Goal: Navigation & Orientation: Find specific page/section

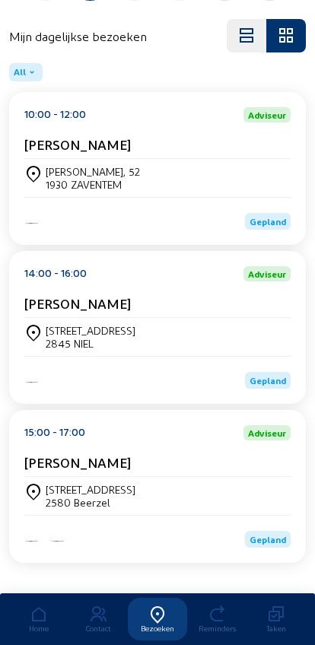
scroll to position [173, 0]
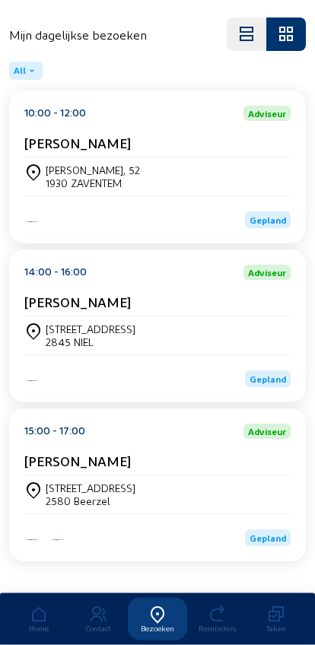
click at [67, 349] on div "2845 NIEL" at bounding box center [91, 342] width 90 height 13
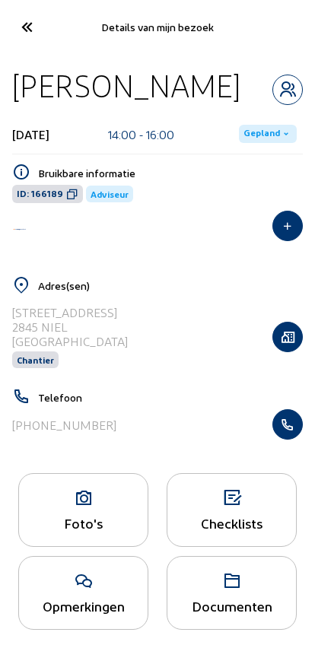
click at [77, 516] on div "Foto's" at bounding box center [83, 510] width 130 height 74
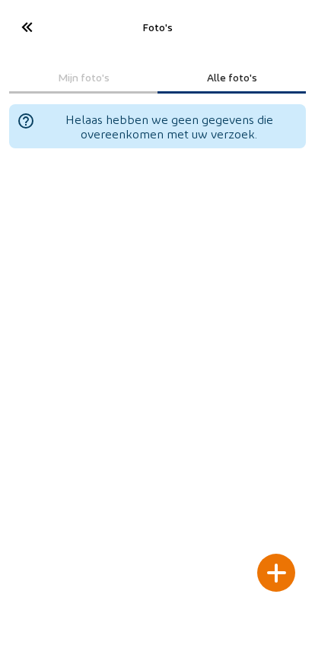
click at [277, 554] on div at bounding box center [276, 573] width 38 height 38
click at [274, 554] on div at bounding box center [276, 573] width 38 height 38
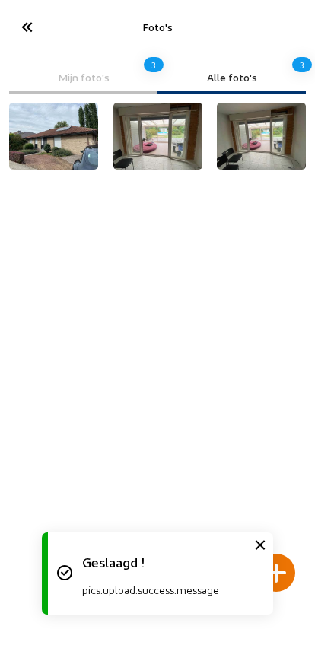
click at [29, 29] on icon at bounding box center [26, 27] width 25 height 27
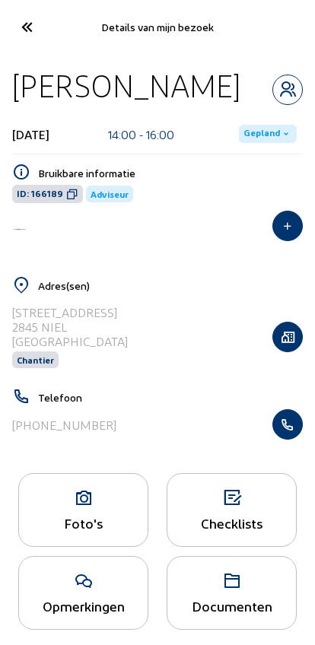
click at [30, 14] on icon at bounding box center [26, 27] width 25 height 27
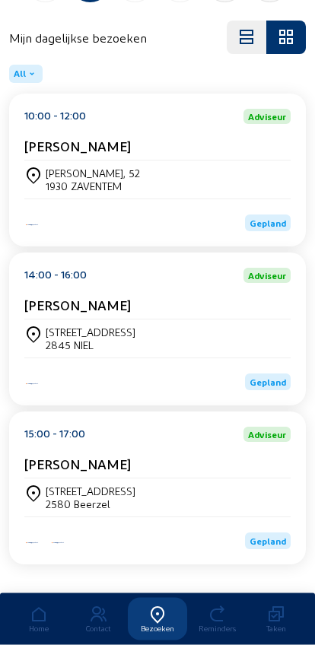
scroll to position [171, 0]
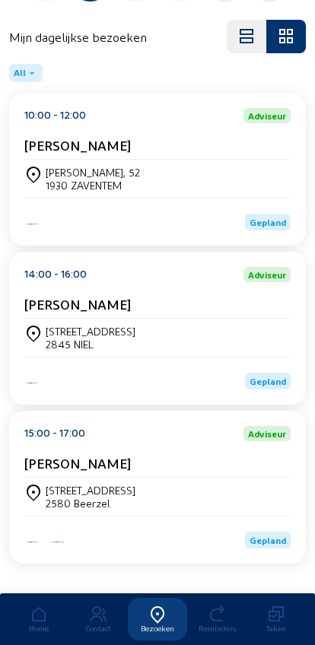
click at [184, 494] on div "[STREET_ADDRESS]" at bounding box center [157, 497] width 266 height 38
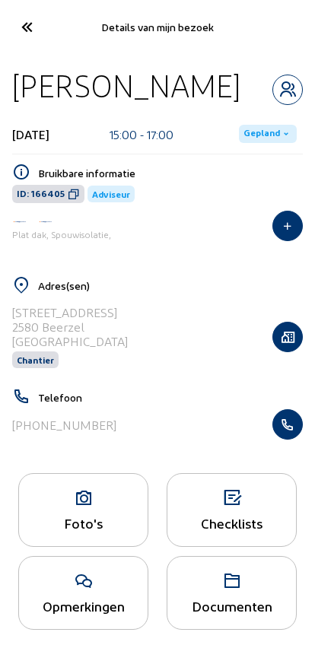
click at [293, 432] on icon "button" at bounding box center [287, 424] width 29 height 15
